Goal: Navigation & Orientation: Find specific page/section

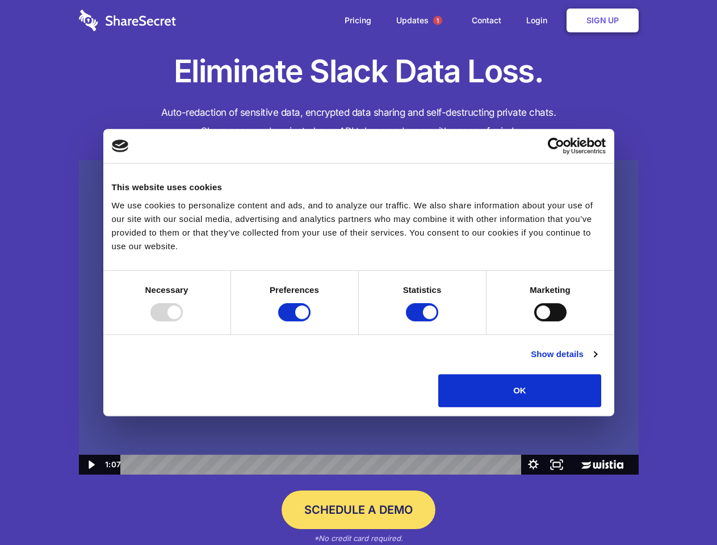
click at [358, 272] on img at bounding box center [359, 317] width 560 height 315
click at [183, 321] on div at bounding box center [166, 312] width 32 height 18
click at [310, 321] on input "Preferences" at bounding box center [294, 312] width 32 height 18
checkbox input "false"
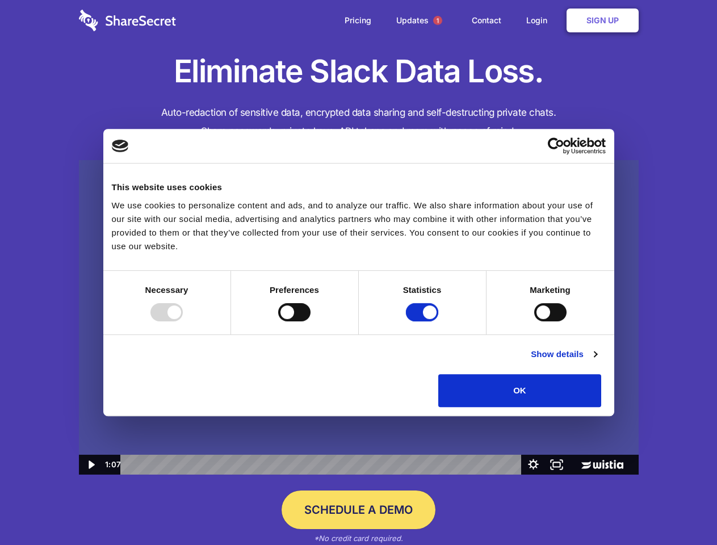
click at [423, 321] on input "Statistics" at bounding box center [422, 312] width 32 height 18
checkbox input "false"
click at [534, 321] on input "Marketing" at bounding box center [550, 312] width 32 height 18
checkbox input "true"
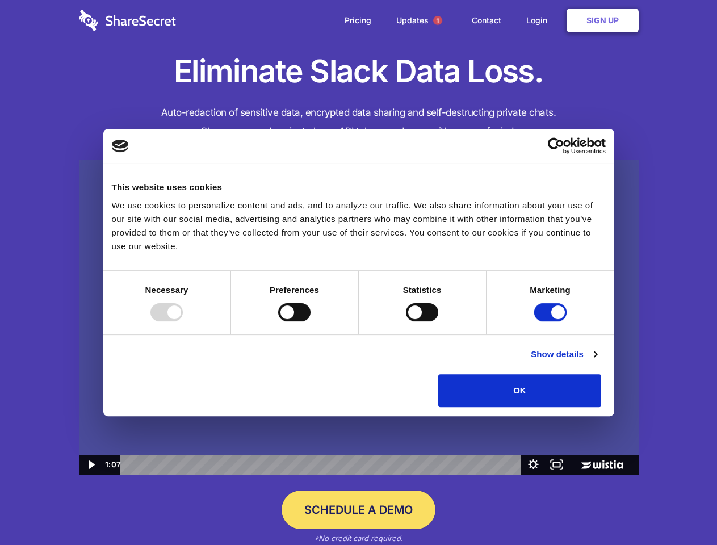
checkbox input "true"
click at [596, 361] on link "Show details" at bounding box center [564, 354] width 66 height 14
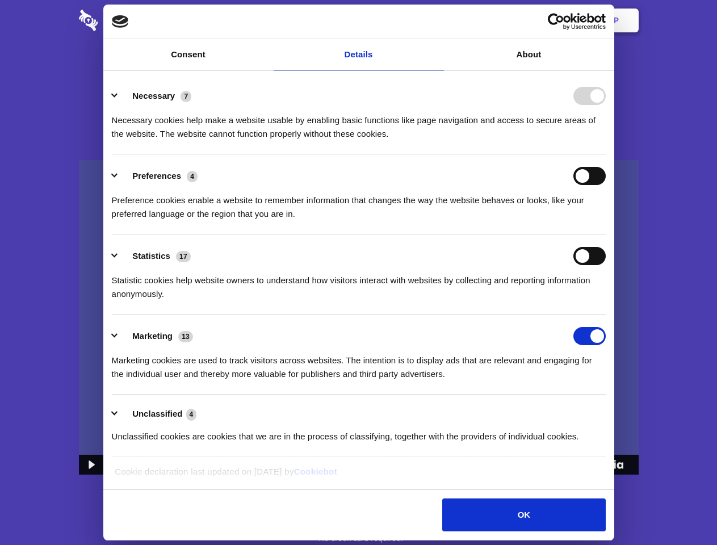
click at [606, 154] on li "Necessary 7 Necessary cookies help make a website usable by enabling basic func…" at bounding box center [359, 114] width 494 height 80
click at [437, 20] on span "1" at bounding box center [437, 20] width 9 height 9
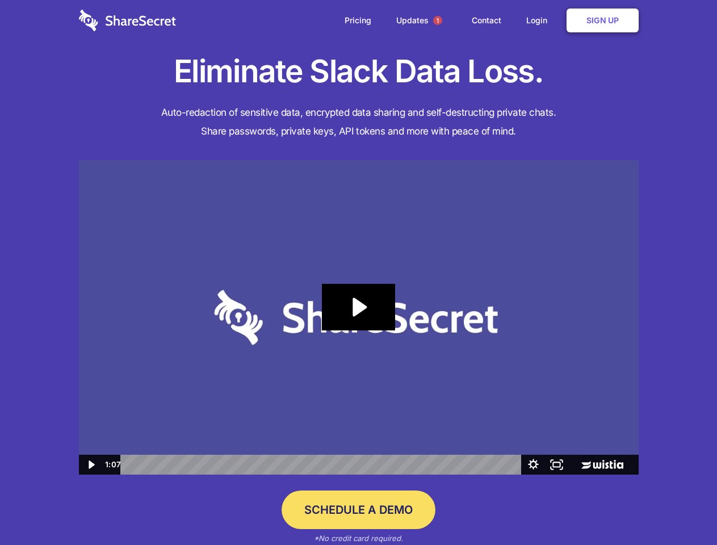
click at [359, 317] on icon "Play Video: Sharesecret Slack Extension" at bounding box center [358, 307] width 73 height 47
